Goal: Task Accomplishment & Management: Use online tool/utility

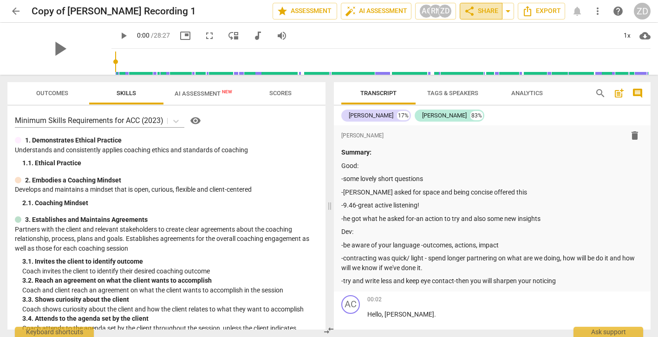
click at [478, 11] on span "share Share" at bounding box center [481, 11] width 34 height 11
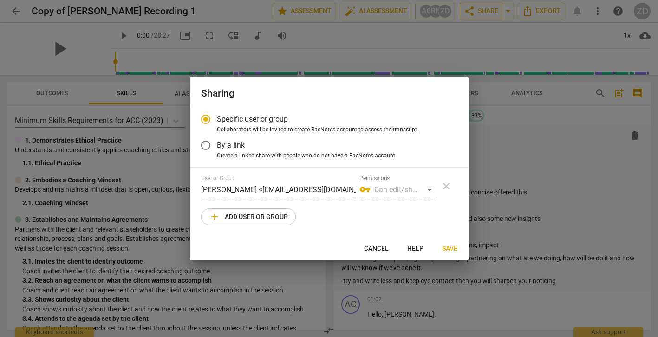
radio input "false"
click at [206, 147] on input "By a link" at bounding box center [206, 145] width 22 height 22
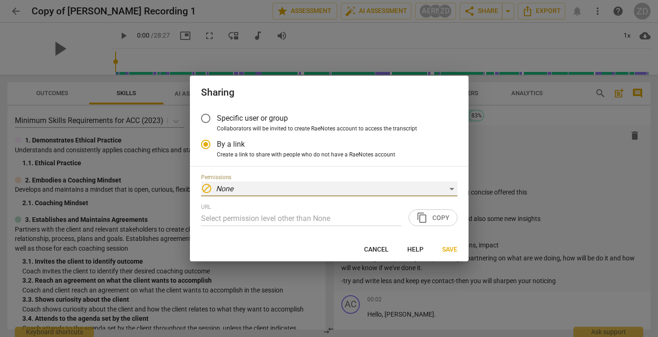
click at [403, 191] on div "block None" at bounding box center [329, 189] width 256 height 15
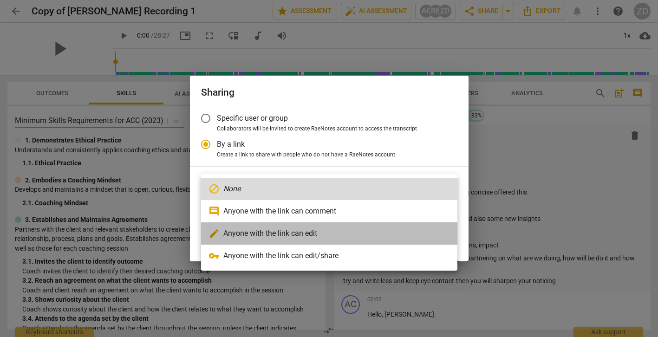
click at [307, 236] on li "edit Anyone with the link can edit" at bounding box center [329, 234] width 256 height 22
radio input "false"
type input "https://app.raenotes.com/meeting/b180326cd8d04a86a2e49160ebdc12ef"
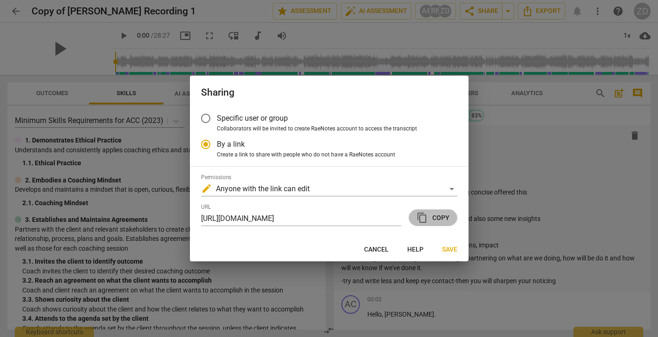
click at [434, 218] on span "content_copy Copy" at bounding box center [433, 217] width 33 height 11
click at [447, 250] on span "Save" at bounding box center [449, 249] width 15 height 9
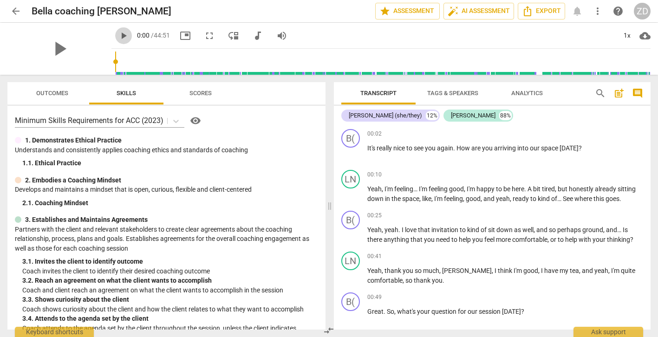
click at [118, 33] on span "play_arrow" at bounding box center [123, 35] width 11 height 11
click at [118, 33] on span "pause" at bounding box center [123, 35] width 11 height 11
click at [118, 32] on span "play_arrow" at bounding box center [123, 35] width 11 height 11
click at [118, 37] on span "pause" at bounding box center [123, 35] width 11 height 11
type input "8"
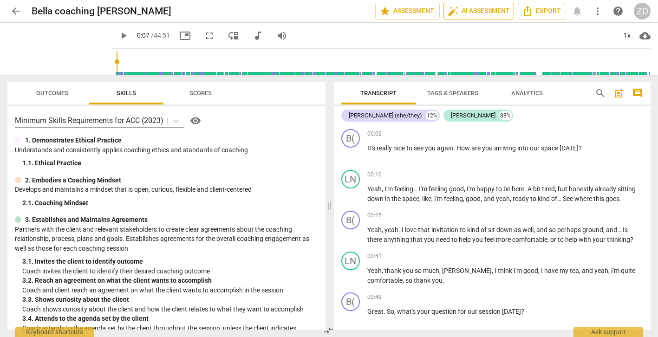
click at [471, 12] on span "auto_fix_high AI Assessment" at bounding box center [479, 11] width 62 height 11
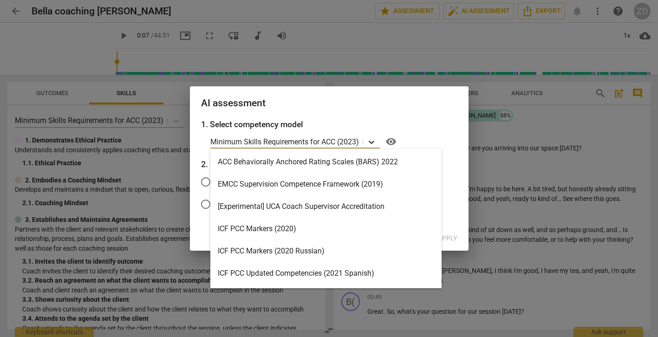
click at [371, 142] on icon at bounding box center [372, 142] width 6 height 3
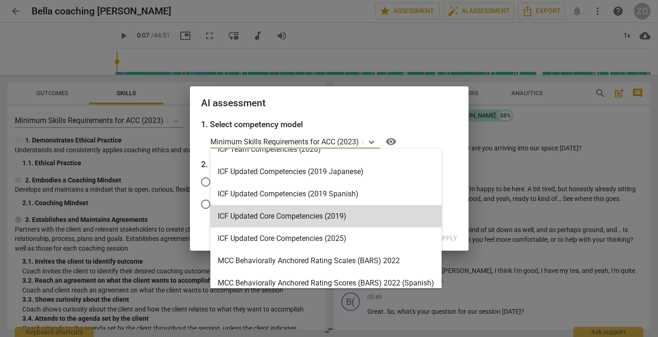
scroll to position [147, 0]
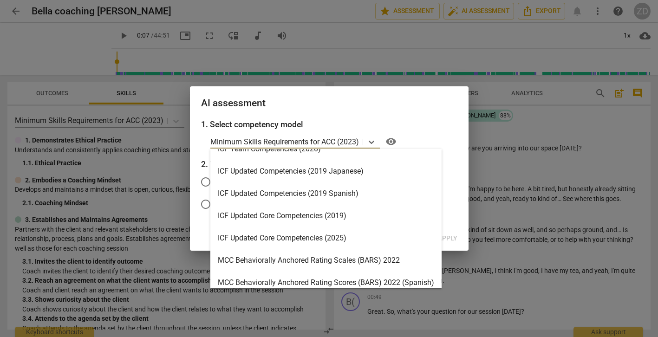
click at [337, 238] on div "ICF Updated Core Competencies (2025)" at bounding box center [325, 238] width 231 height 22
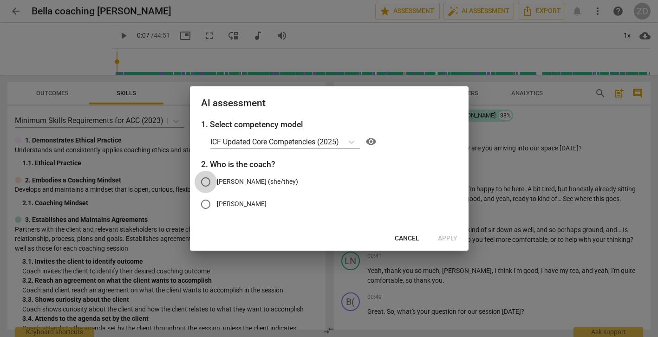
click at [208, 181] on input "[PERSON_NAME] (she/they)" at bounding box center [206, 182] width 22 height 22
radio input "true"
click at [449, 241] on span "Apply" at bounding box center [448, 238] width 20 height 9
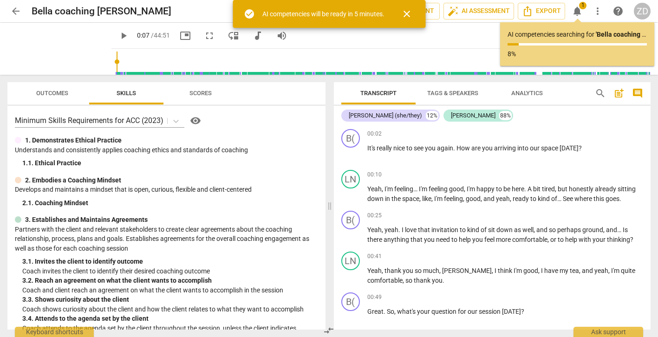
type input "8"
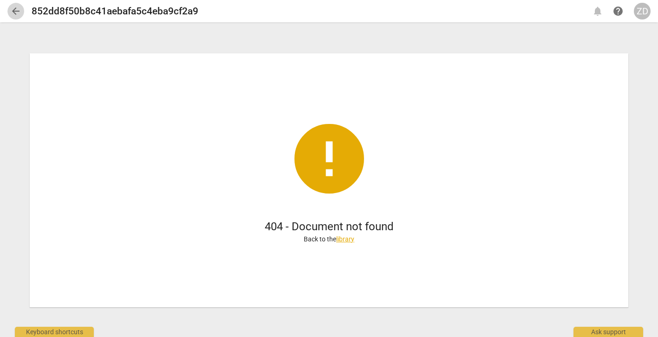
click at [17, 11] on span "arrow_back" at bounding box center [15, 11] width 11 height 11
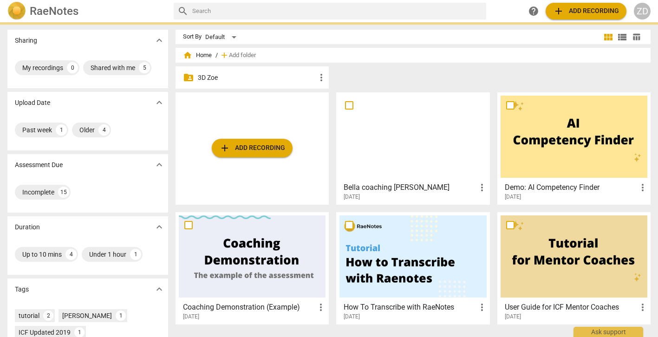
click at [230, 79] on p "3D Zoe" at bounding box center [257, 78] width 118 height 10
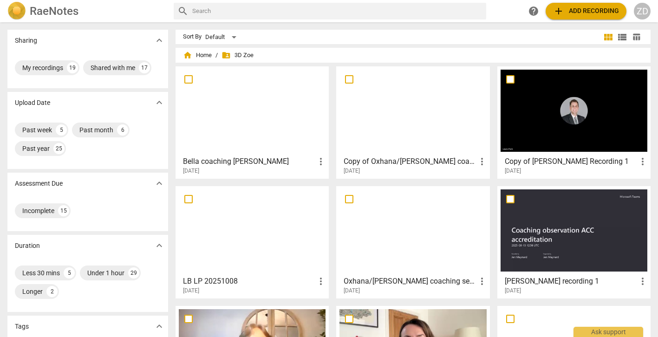
click at [260, 164] on h3 "Bella coaching [PERSON_NAME]" at bounding box center [249, 161] width 132 height 11
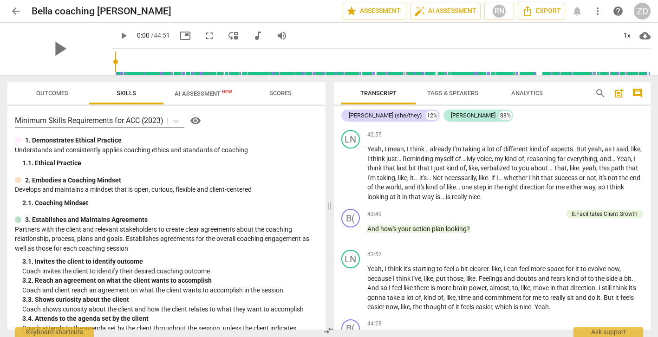
scroll to position [8137, 0]
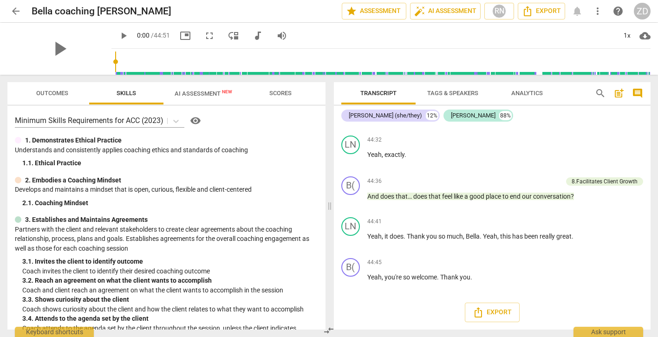
click at [202, 92] on span "AI Assessment New" at bounding box center [204, 93] width 58 height 7
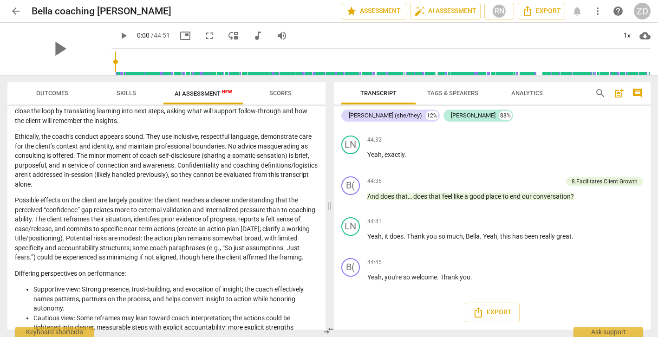
scroll to position [0, 0]
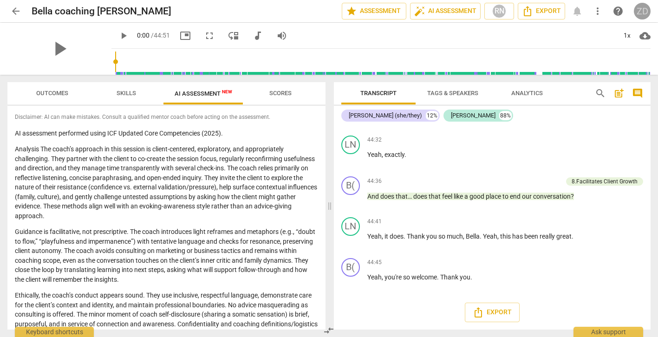
click at [641, 13] on div "ZD" at bounding box center [642, 11] width 17 height 17
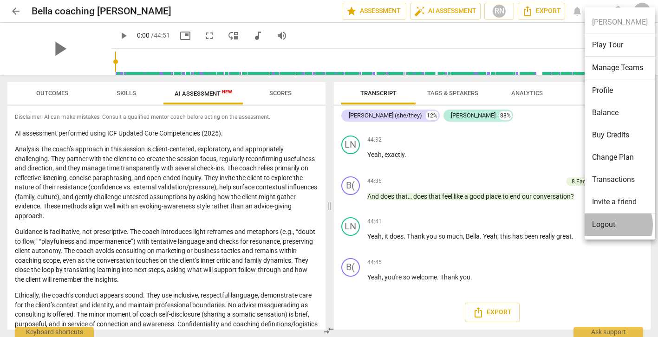
click at [611, 225] on li "Logout" at bounding box center [620, 225] width 71 height 22
